Goal: Transaction & Acquisition: Book appointment/travel/reservation

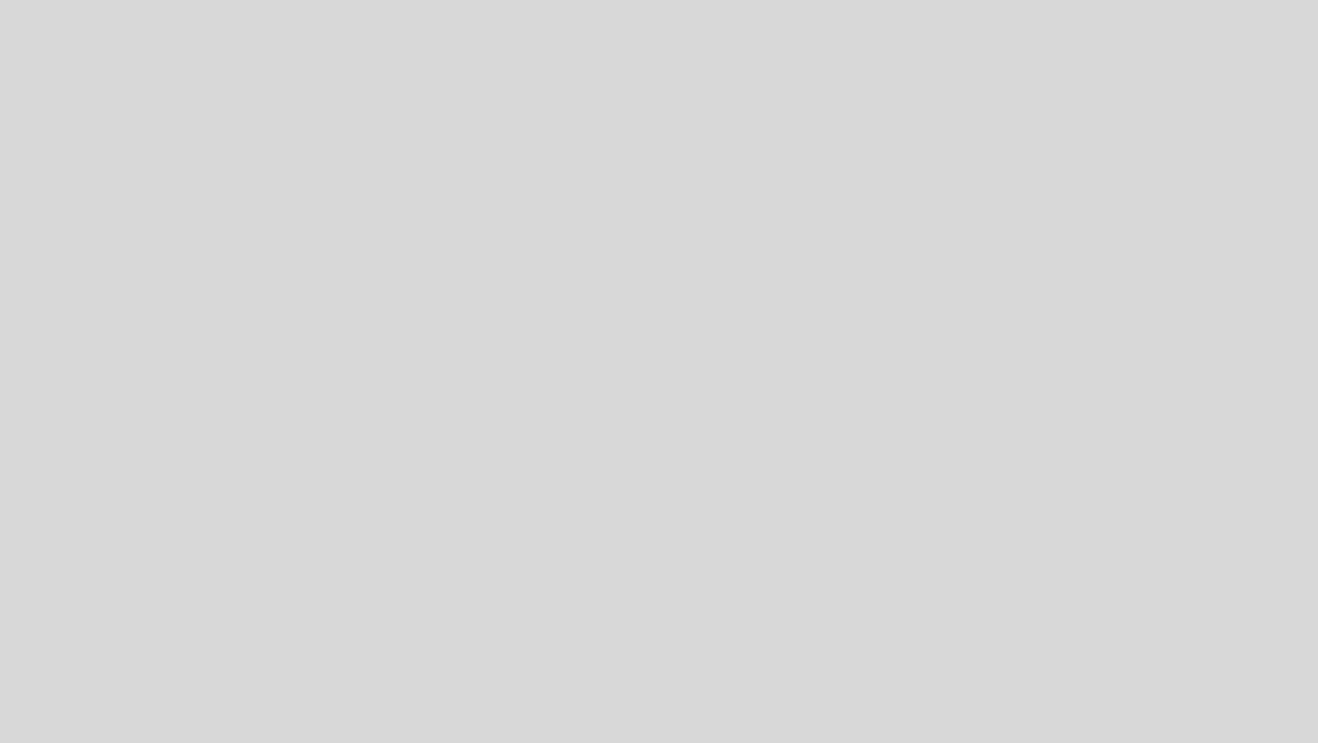
select select "es"
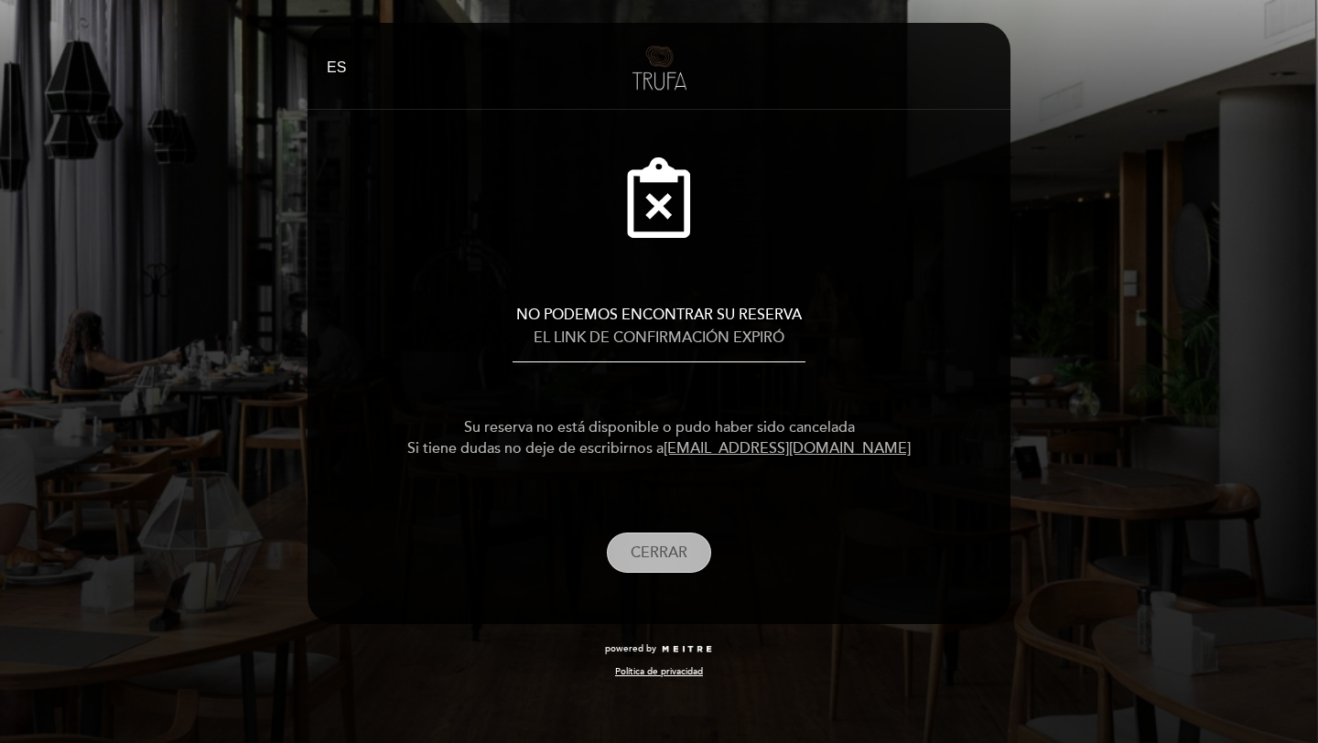
click at [684, 562] on button "CERRAR" at bounding box center [659, 553] width 104 height 41
select select "es"
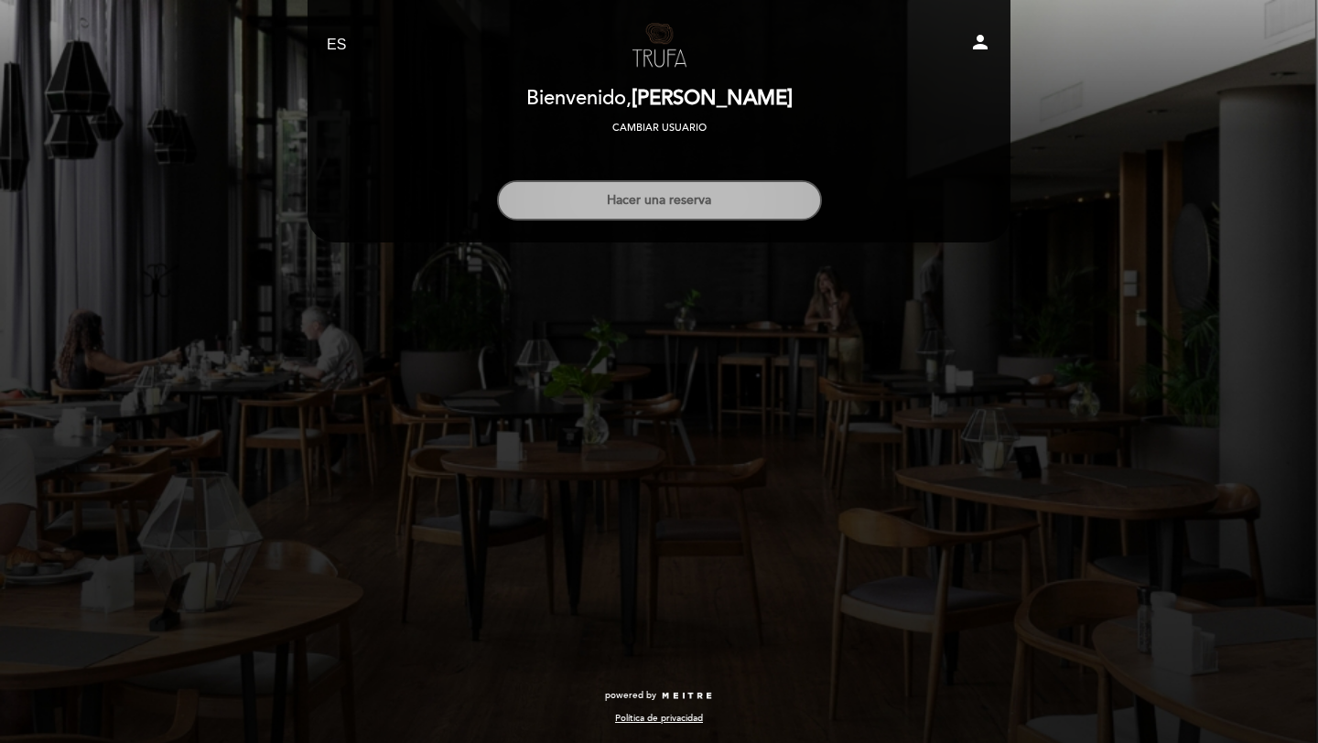
click at [768, 211] on button "Hacer una reserva" at bounding box center [659, 200] width 325 height 40
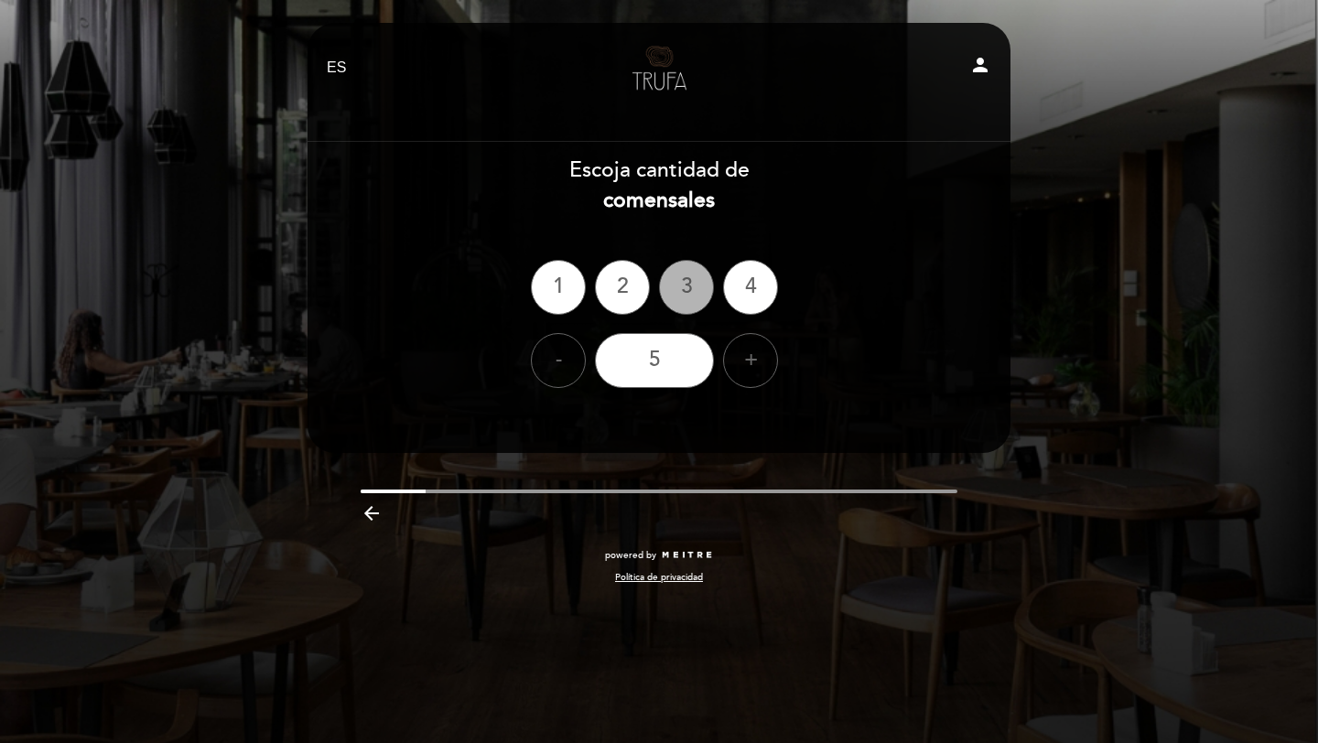
click at [706, 283] on div "3" at bounding box center [686, 287] width 55 height 55
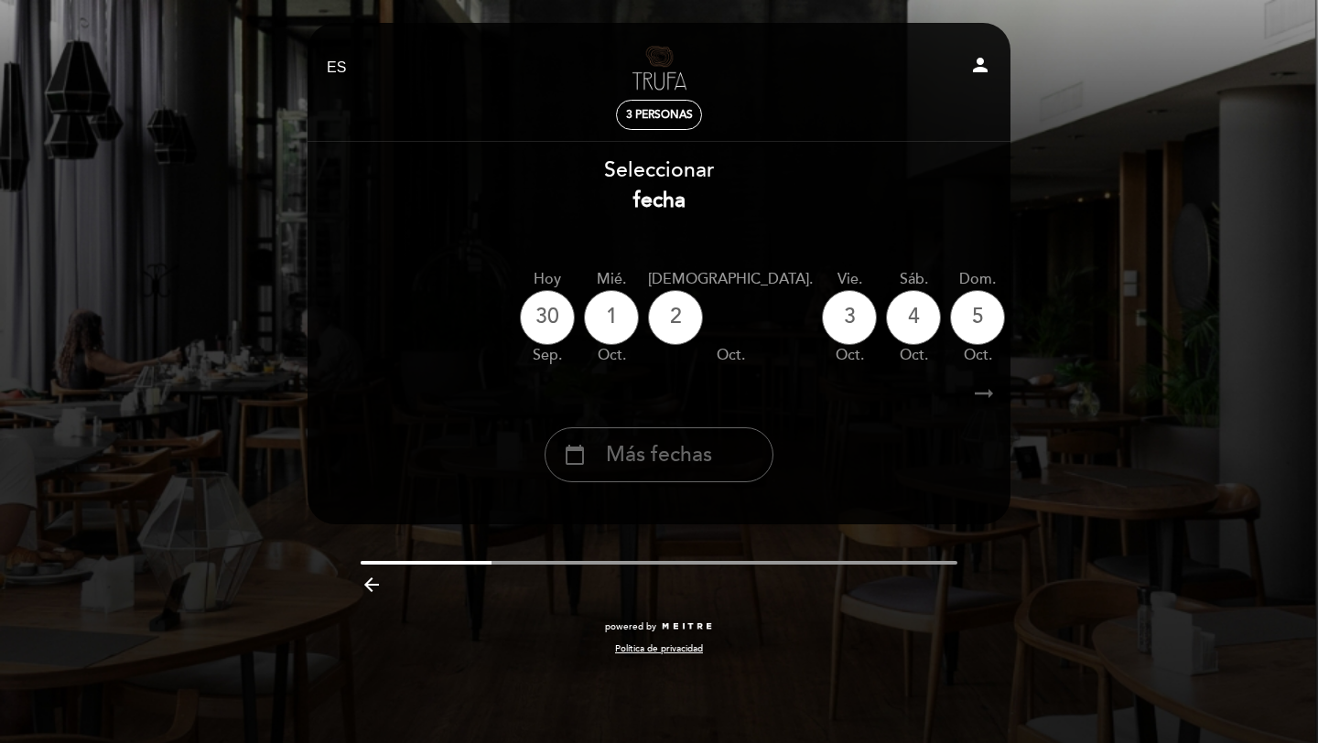
click at [991, 395] on icon "arrow_right_alt" at bounding box center [983, 393] width 27 height 39
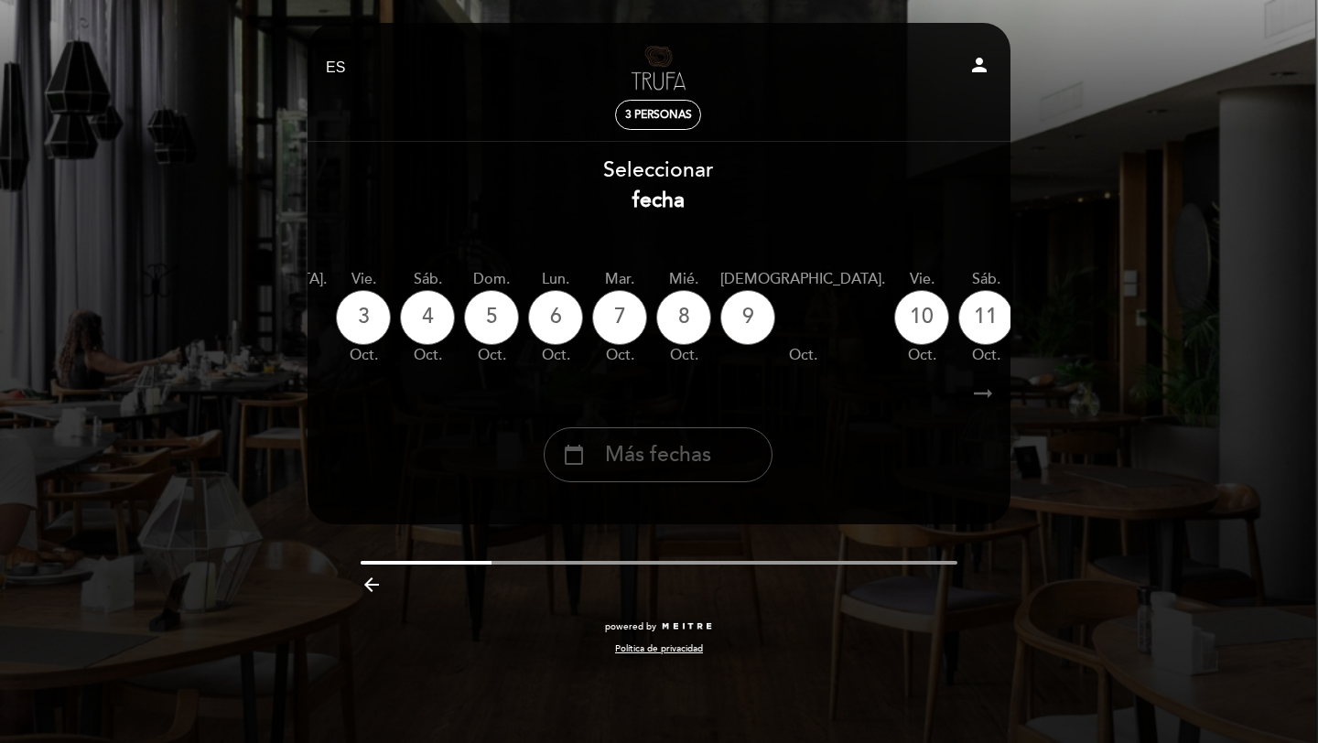
scroll to position [0, 534]
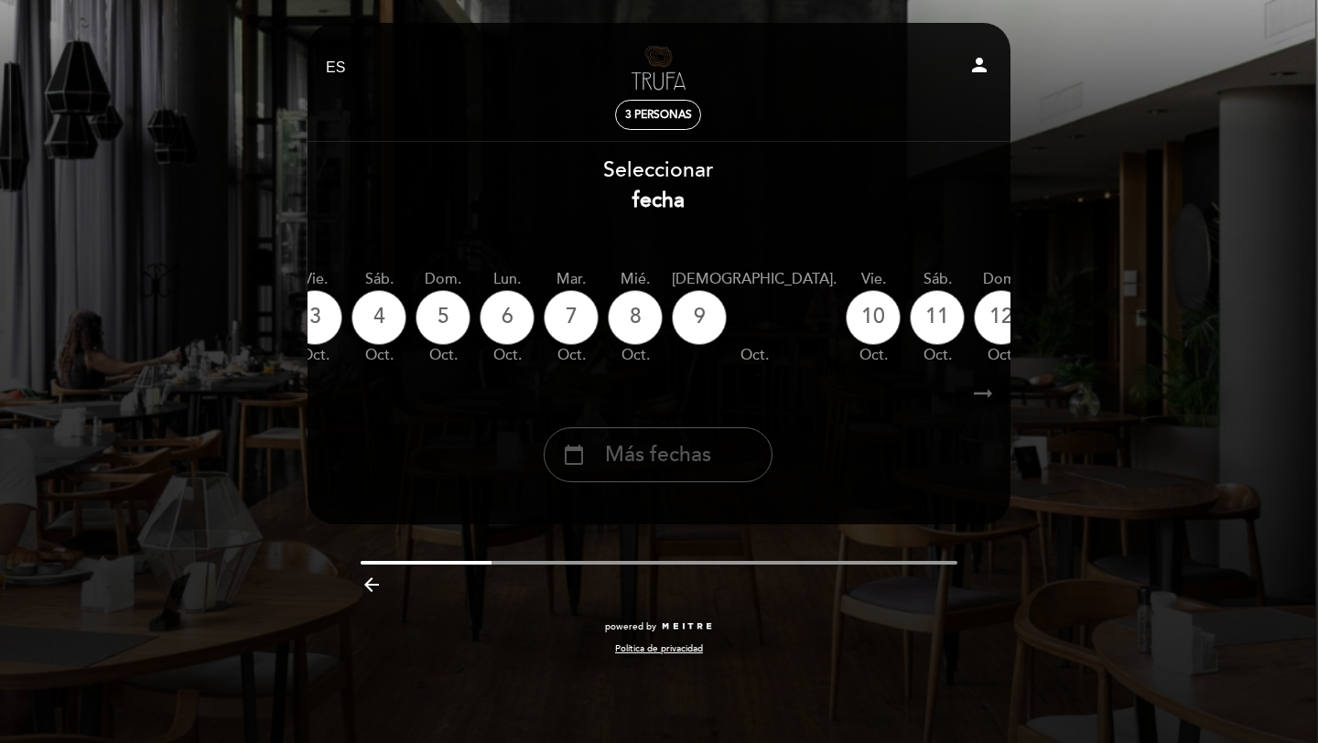
click at [714, 464] on div "calendar_today Más fechas" at bounding box center [658, 455] width 229 height 55
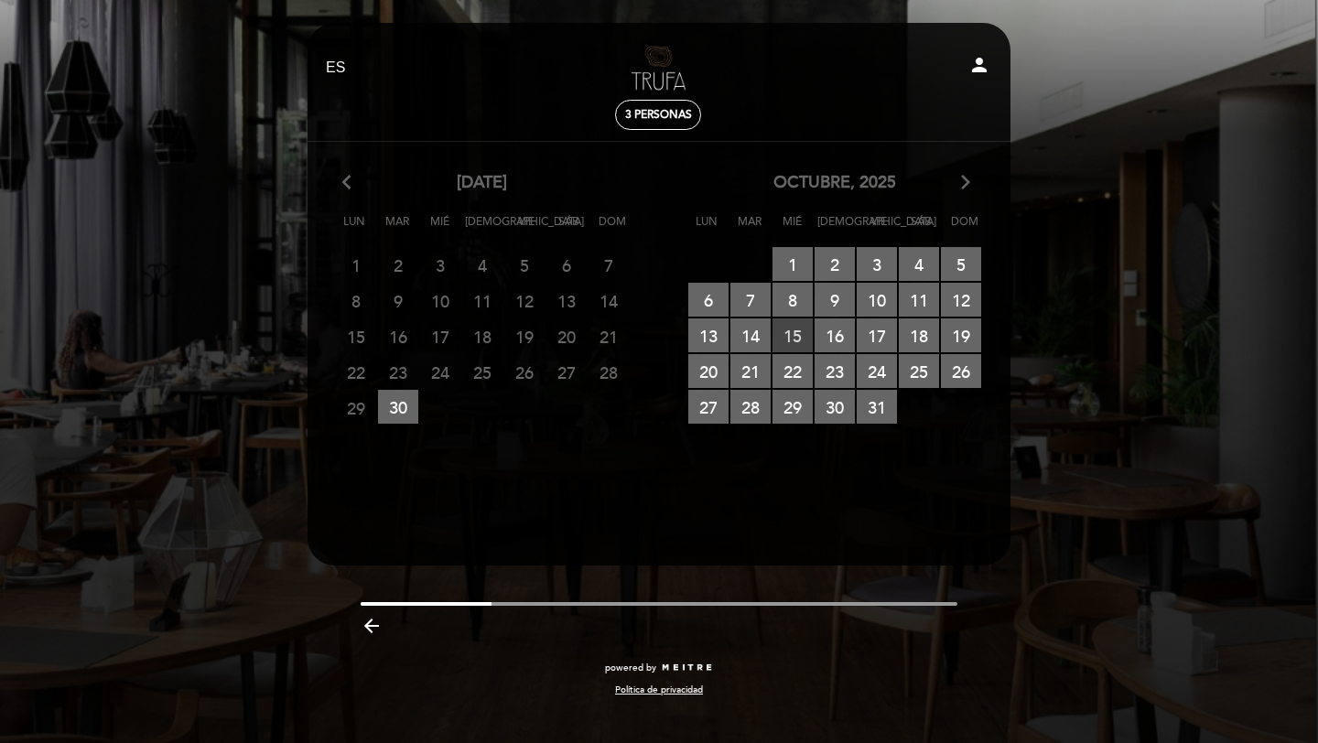
click at [801, 336] on span "15 RESERVAS DISPONIBLES" at bounding box center [793, 336] width 40 height 34
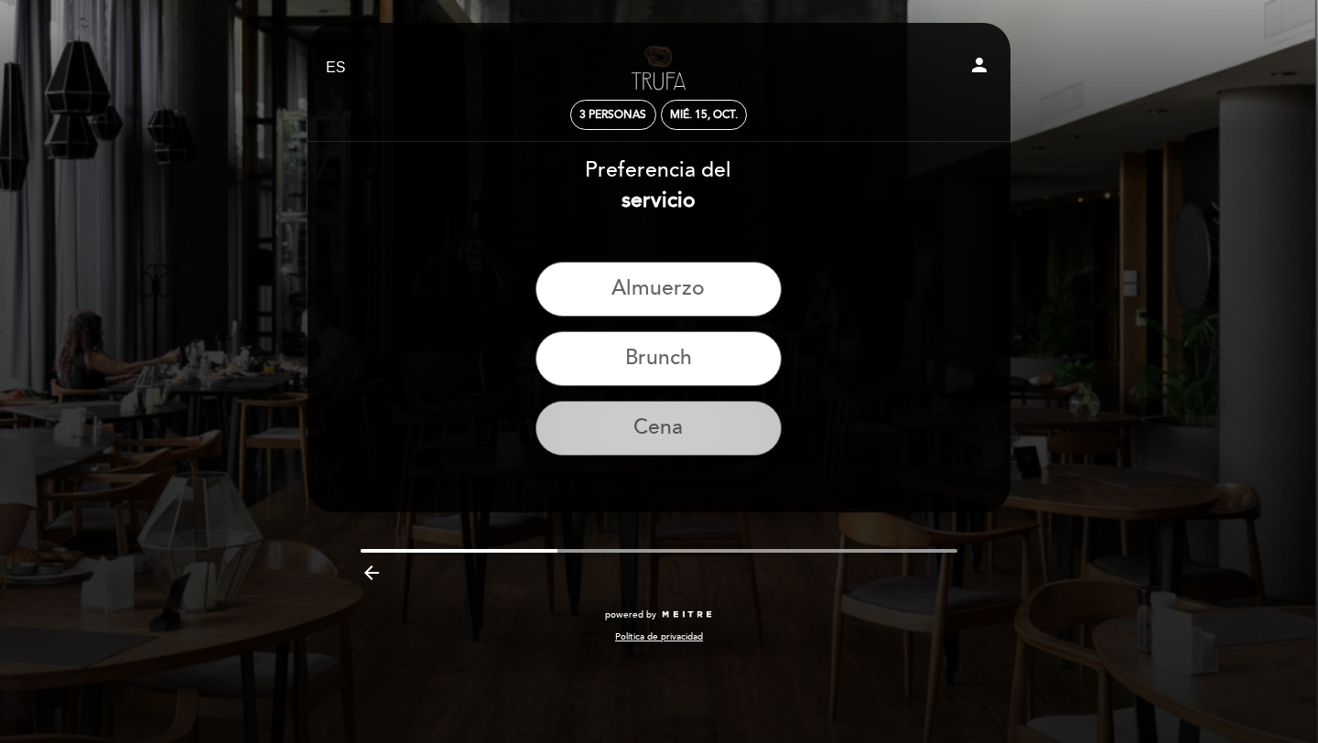
click at [710, 429] on button "Cena" at bounding box center [659, 428] width 246 height 55
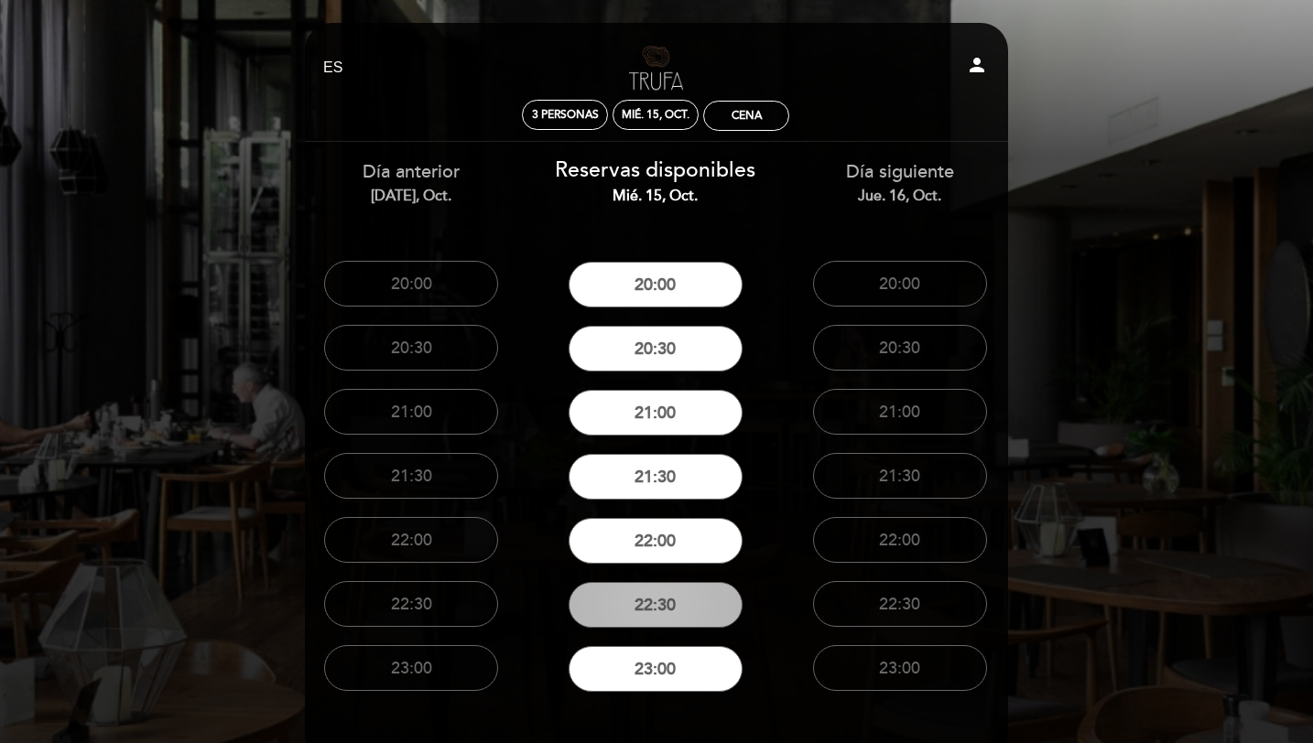
click at [713, 590] on button "22:30" at bounding box center [656, 605] width 174 height 46
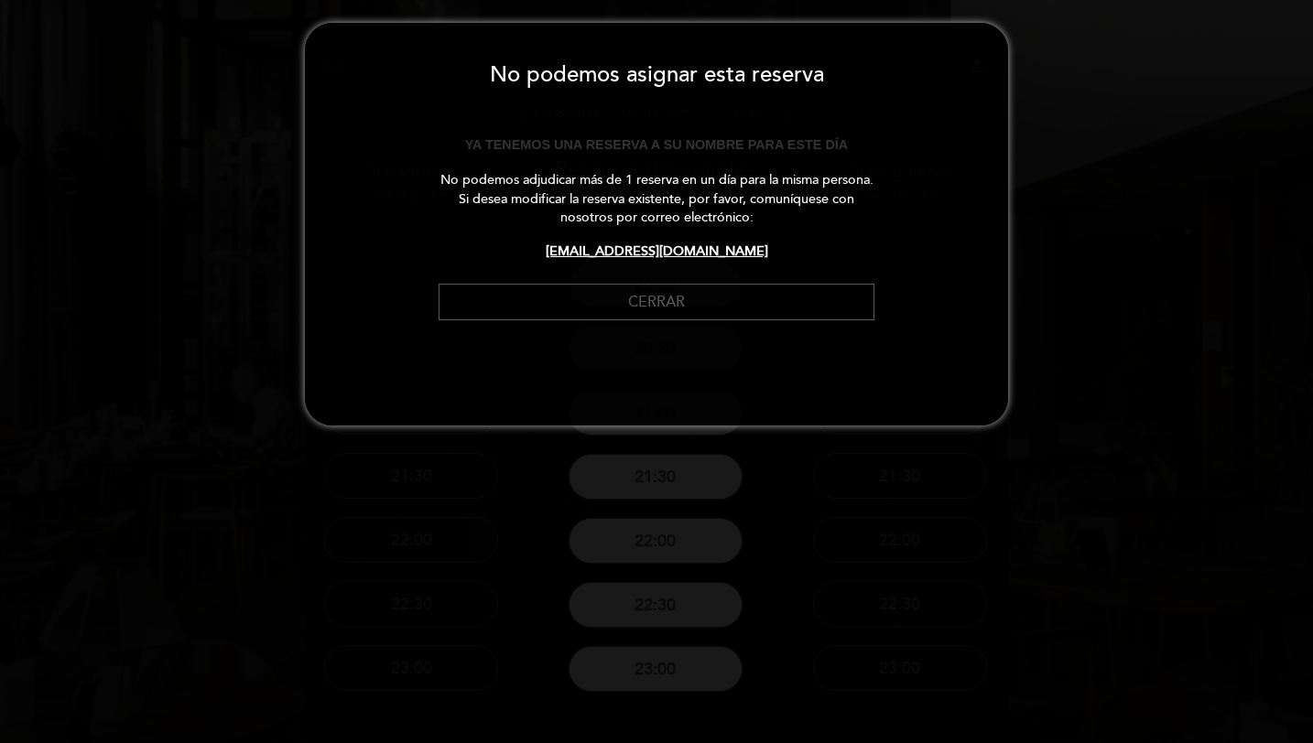
click at [709, 292] on button "Cerrar" at bounding box center [657, 303] width 436 height 38
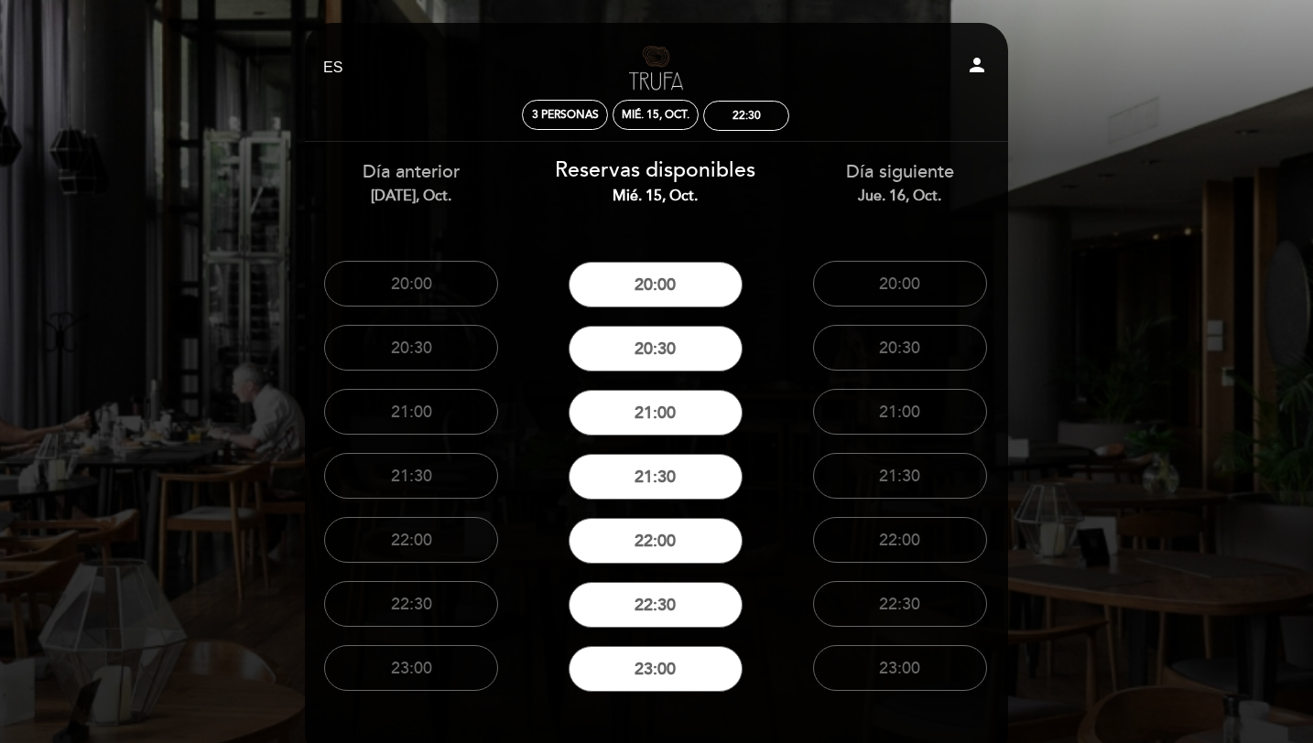
click at [964, 82] on div "EN ES PT Trufa [PERSON_NAME] person" at bounding box center [655, 68] width 692 height 64
click at [985, 56] on icon "person" at bounding box center [977, 65] width 22 height 22
select select "es"
